Goal: Task Accomplishment & Management: Manage account settings

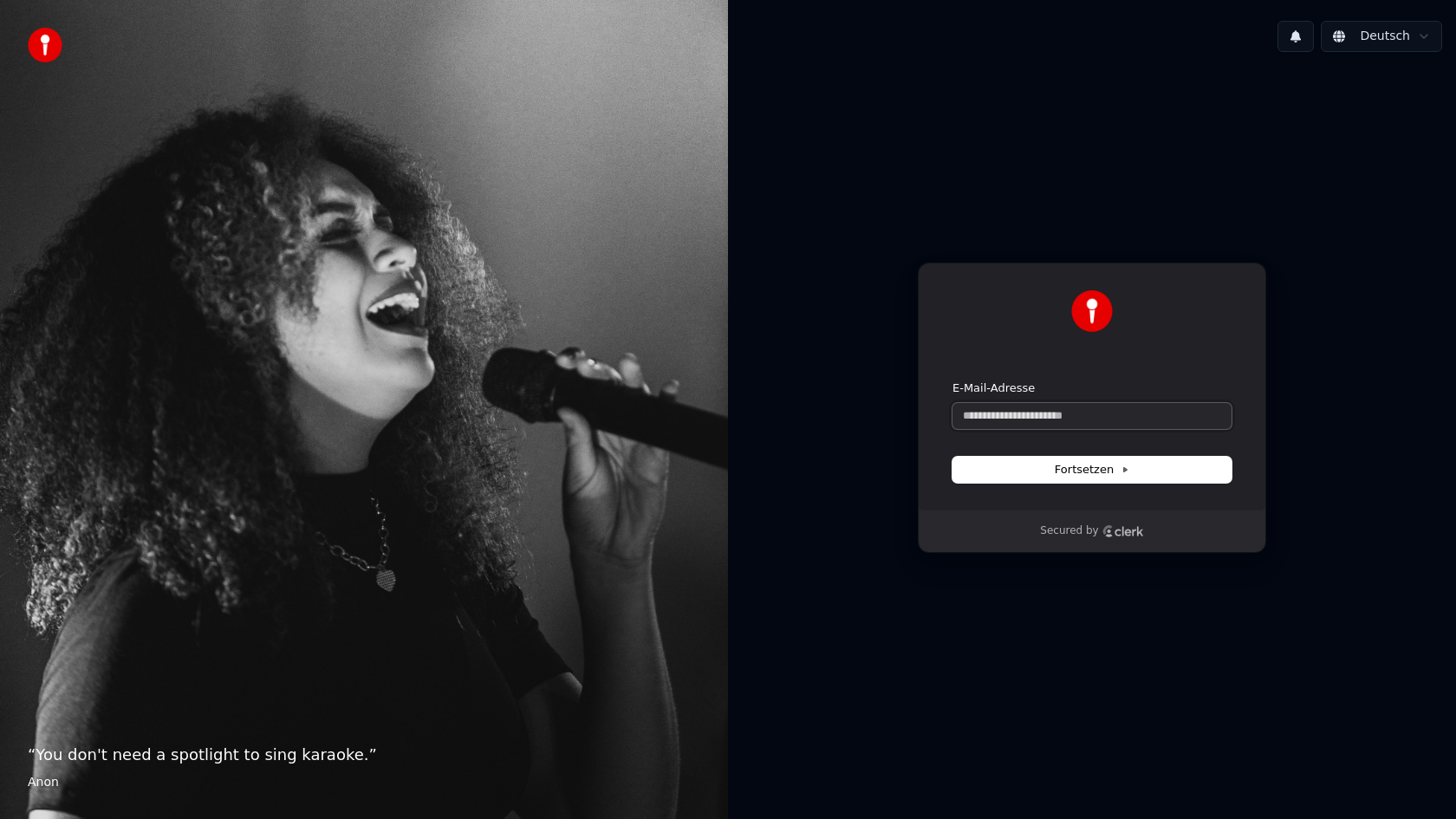
click at [1100, 417] on input "E-Mail-Adresse" at bounding box center [1092, 416] width 279 height 26
click at [953, 381] on button "submit" at bounding box center [953, 381] width 0 height 0
type input "**********"
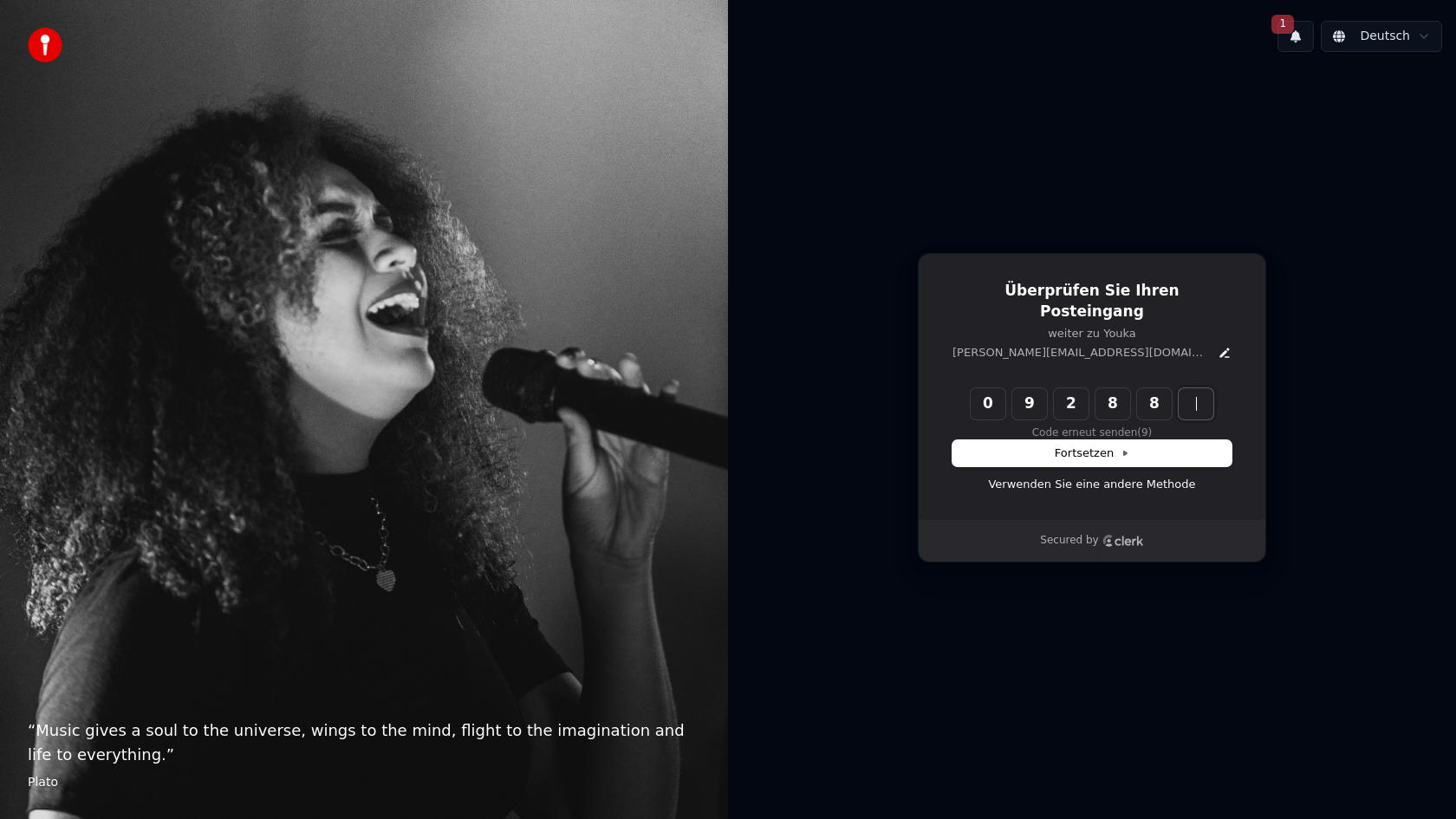
type input "******"
